Goal: Transaction & Acquisition: Obtain resource

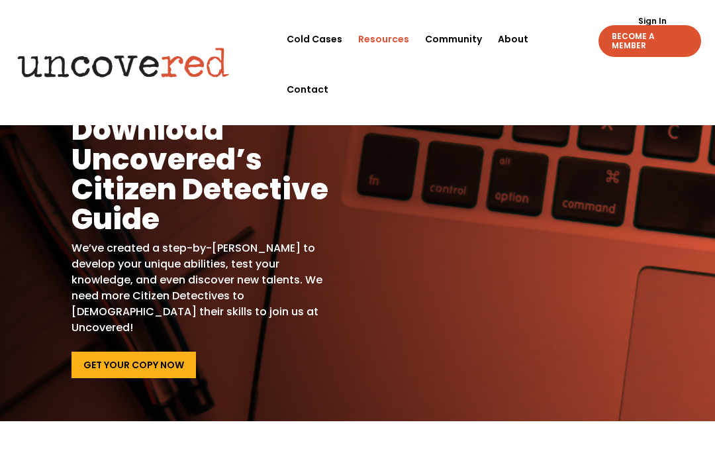
scroll to position [7, 0]
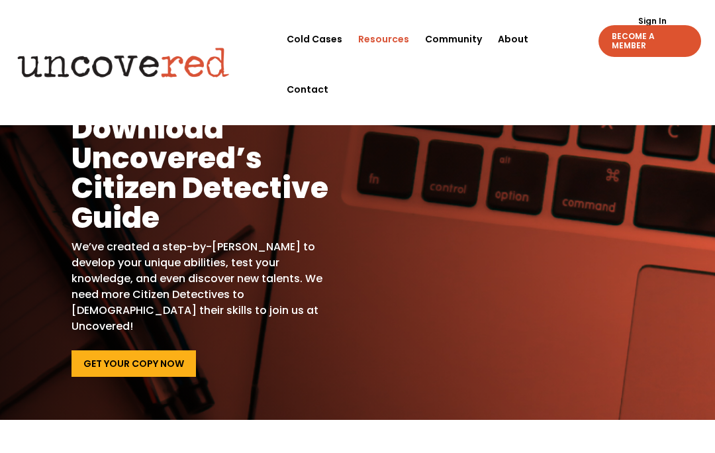
click at [109, 350] on link "Get Your Copy Now" at bounding box center [134, 363] width 124 height 26
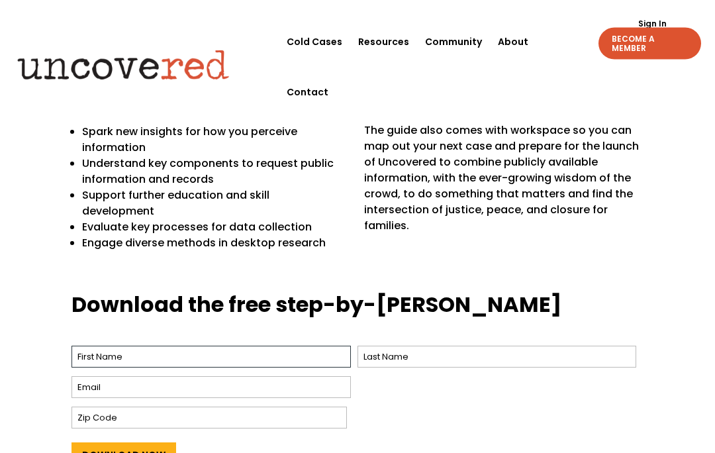
click at [85, 346] on input "First" at bounding box center [211, 357] width 279 height 22
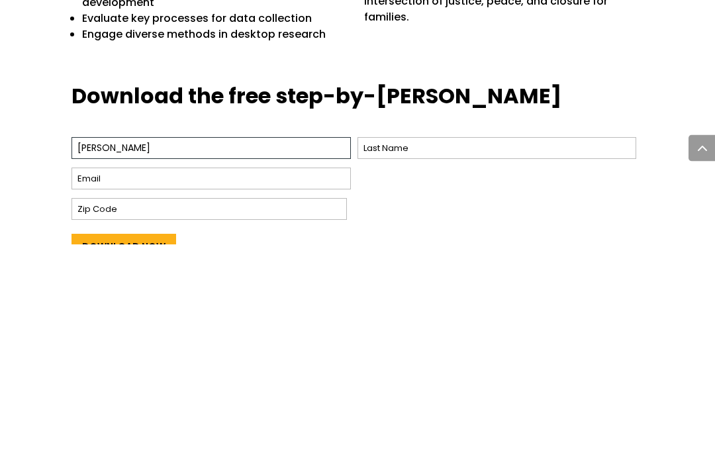
type input "[PERSON_NAME]"
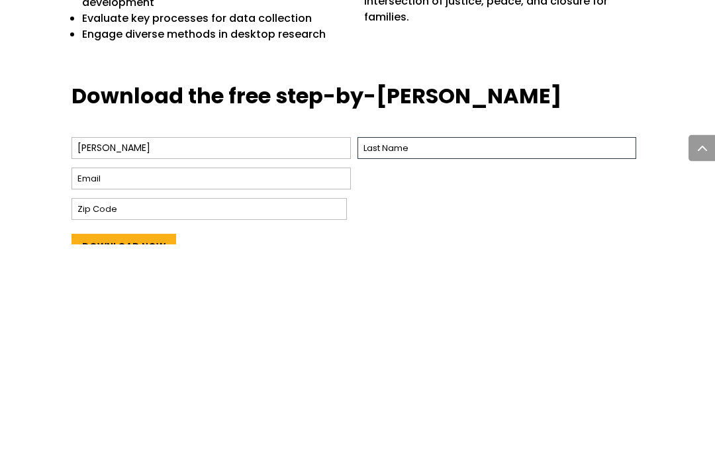
click at [495, 346] on input "Last" at bounding box center [497, 357] width 279 height 22
type input "Belló"
click at [93, 377] on input "Email *" at bounding box center [211, 388] width 279 height 22
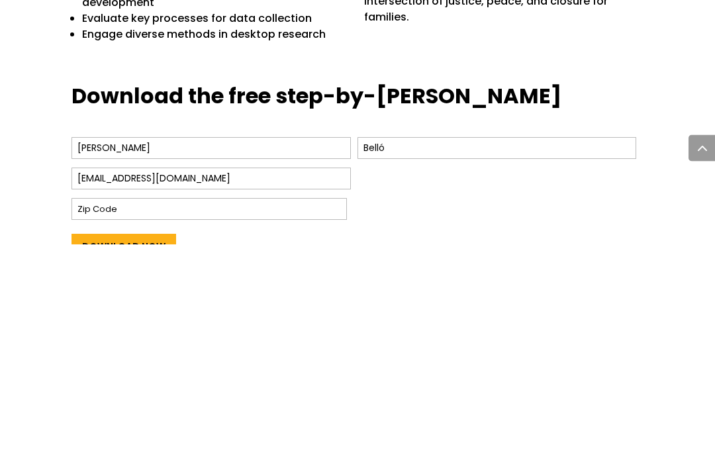
type input "navarrorodrigo056@gmail.com"
click at [98, 407] on input "Zip Code" at bounding box center [209, 418] width 275 height 22
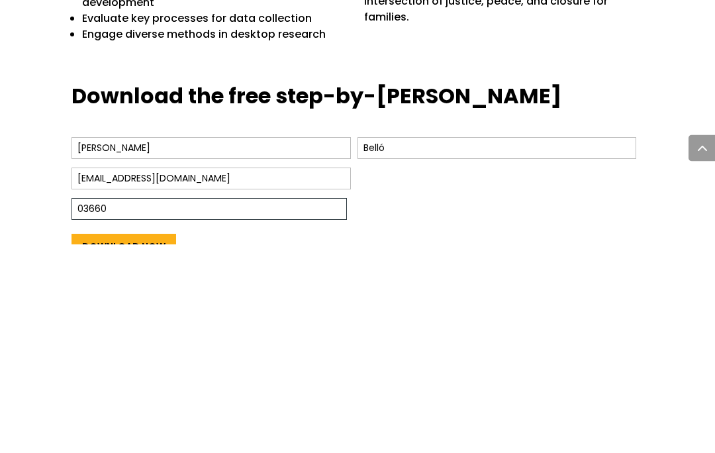
type input "03660"
click at [126, 443] on input "Download Now" at bounding box center [124, 455] width 105 height 25
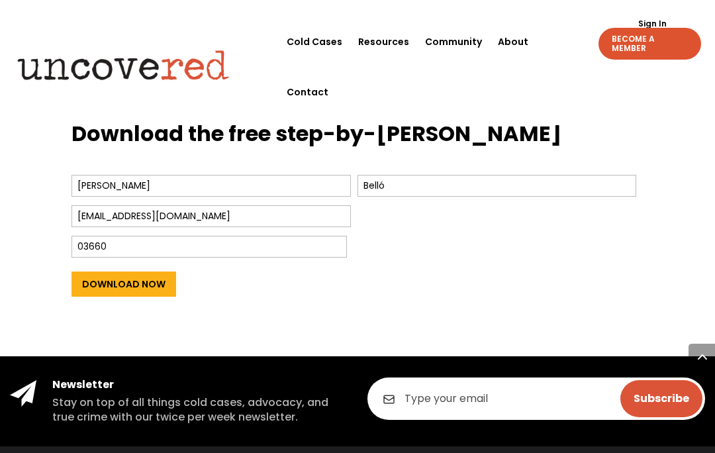
scroll to position [566, 0]
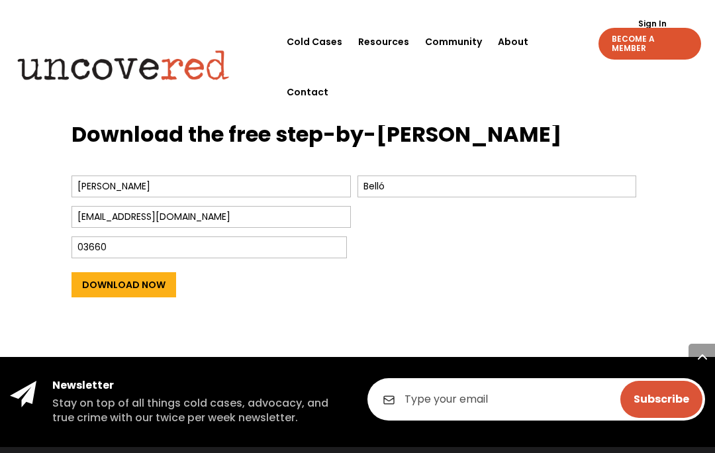
click at [166, 272] on input "Download Now" at bounding box center [124, 284] width 105 height 25
click at [138, 272] on input "Download Now" at bounding box center [124, 284] width 105 height 25
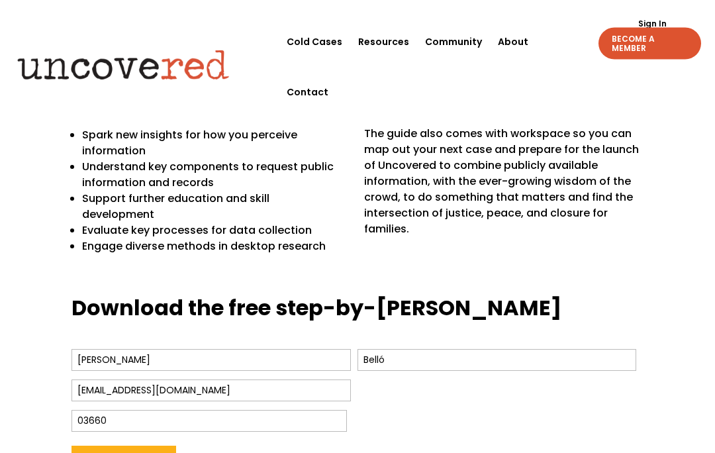
scroll to position [383, 0]
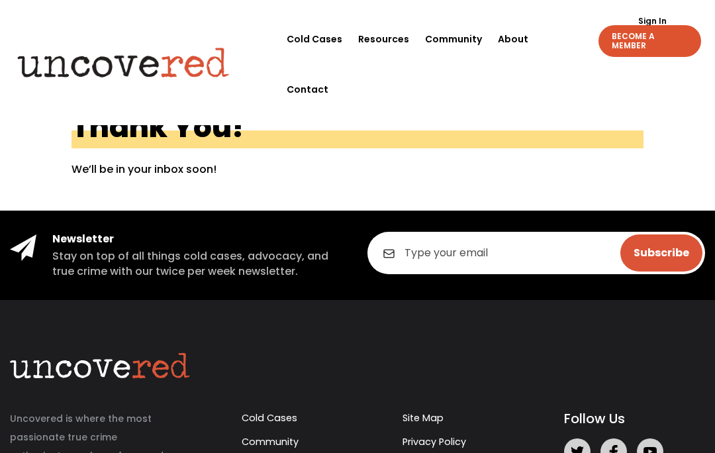
click at [392, 37] on link "Resources" at bounding box center [383, 39] width 51 height 50
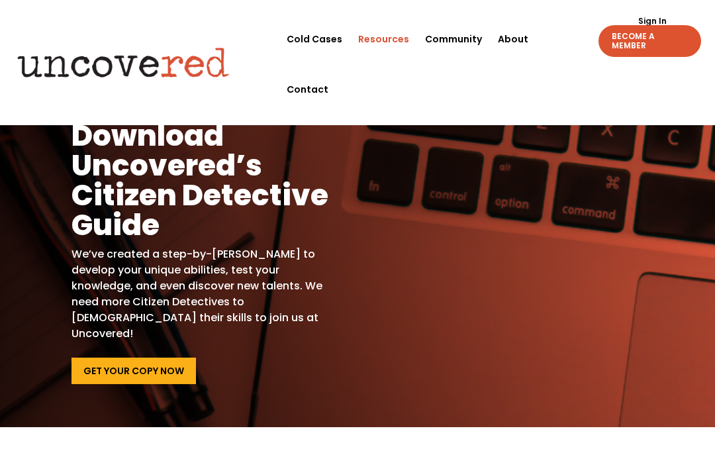
click at [391, 36] on link "Resources" at bounding box center [383, 39] width 51 height 50
click at [390, 39] on link "Resources" at bounding box center [383, 39] width 51 height 50
click at [464, 32] on link "Community" at bounding box center [453, 39] width 57 height 50
click at [513, 24] on link "About" at bounding box center [513, 39] width 30 height 50
